Goal: Check status

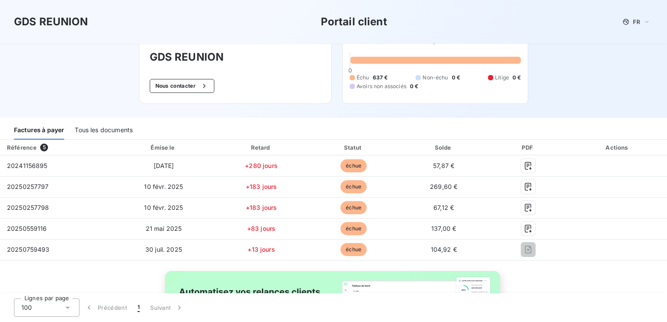
scroll to position [39, 0]
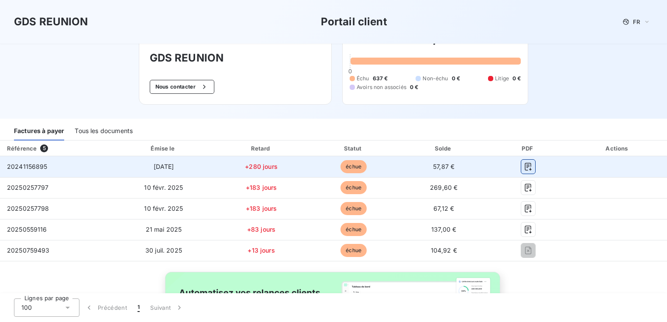
click at [524, 163] on icon "button" at bounding box center [528, 166] width 9 height 9
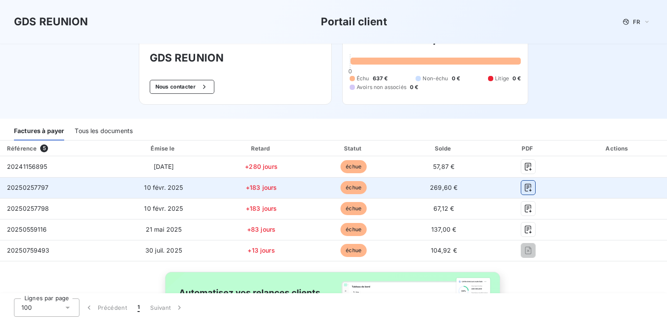
click at [524, 186] on icon "button" at bounding box center [528, 187] width 9 height 9
click at [524, 190] on icon "button" at bounding box center [527, 188] width 7 height 8
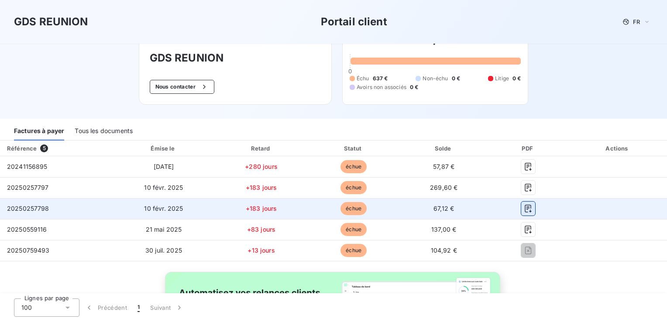
click at [524, 206] on icon "button" at bounding box center [528, 208] width 9 height 9
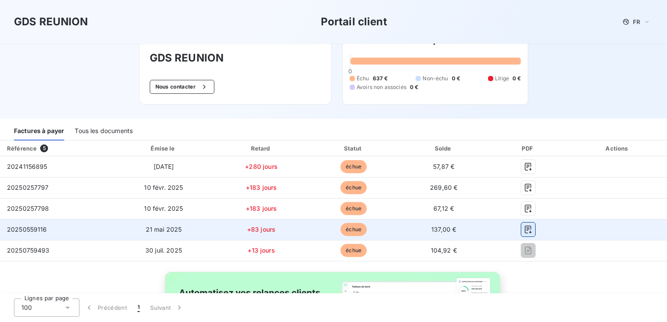
click at [524, 232] on icon "button" at bounding box center [528, 229] width 9 height 9
click at [525, 228] on icon "button" at bounding box center [528, 229] width 9 height 9
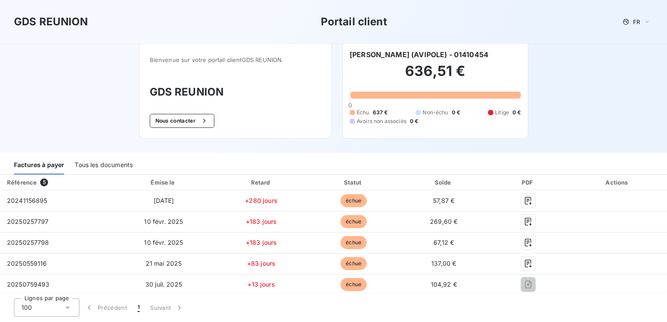
scroll to position [4, 0]
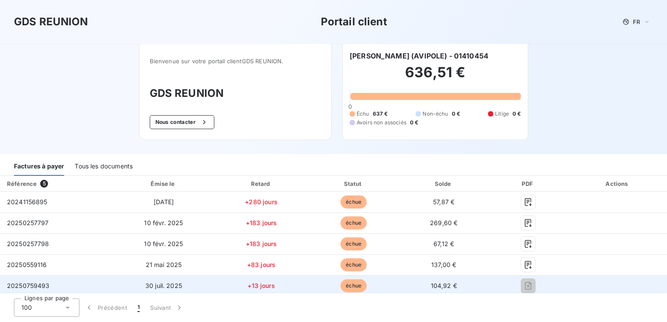
click at [347, 289] on span "échue" at bounding box center [353, 285] width 26 height 13
